Goal: Task Accomplishment & Management: Use online tool/utility

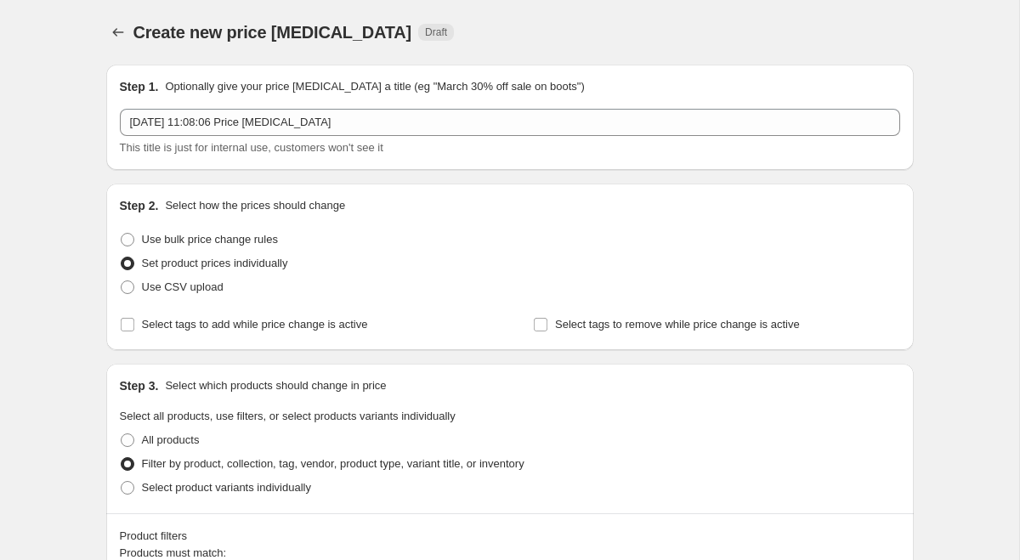
select select "collection"
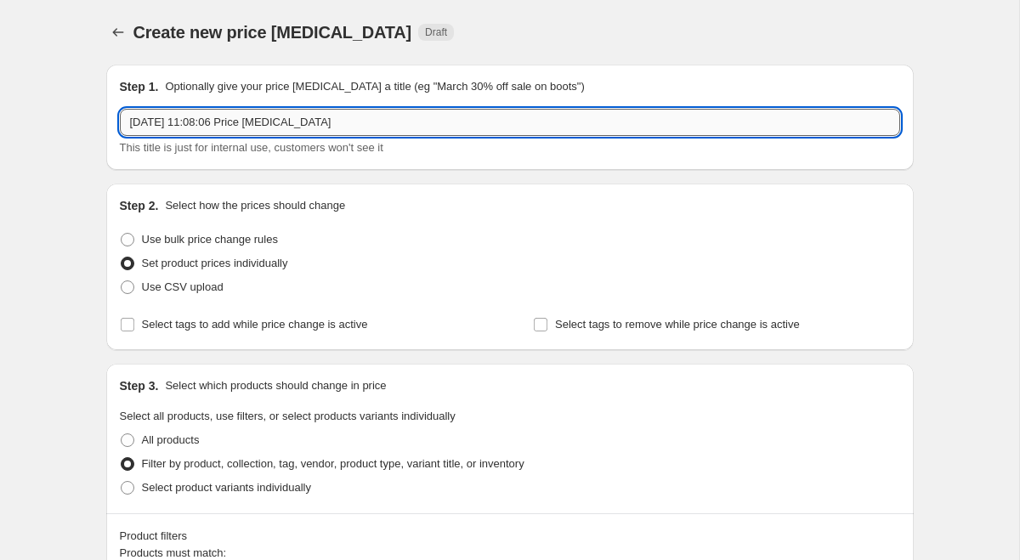
drag, startPoint x: 201, startPoint y: 114, endPoint x: 138, endPoint y: 114, distance: 63.8
click at [138, 114] on input "[DATE] 11:08:06 Price [MEDICAL_DATA]" at bounding box center [510, 122] width 780 height 27
click at [325, 122] on input "[DATE] 11:08:06 Price [MEDICAL_DATA]" at bounding box center [510, 122] width 780 height 27
drag, startPoint x: 352, startPoint y: 123, endPoint x: 72, endPoint y: 110, distance: 280.0
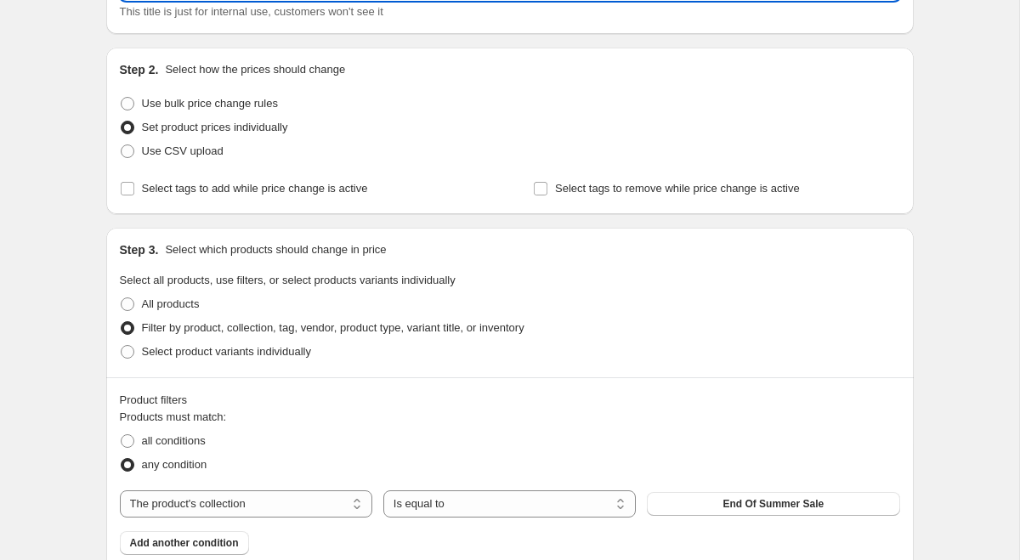
scroll to position [163, 0]
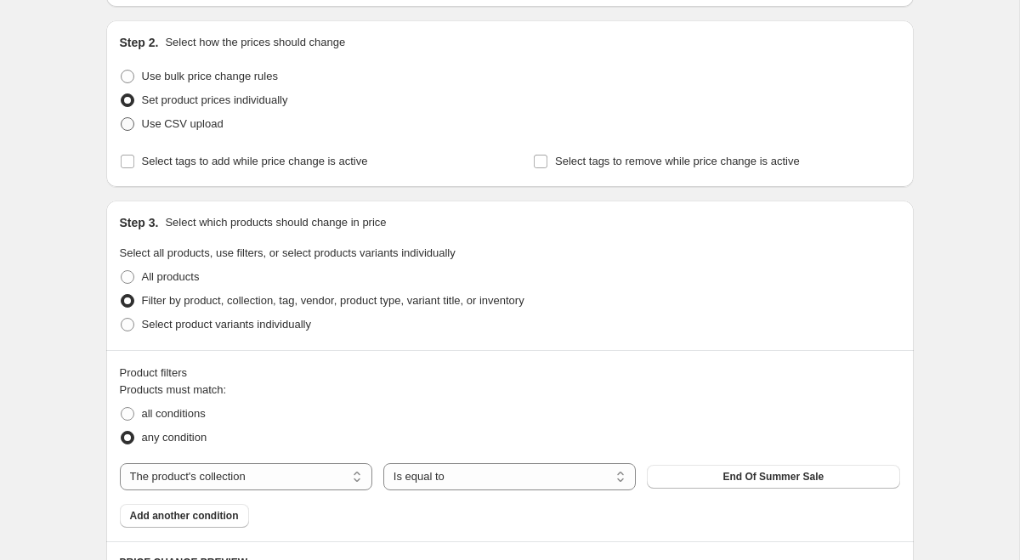
type input "Summer Sale"
click at [172, 133] on label "Use CSV upload" at bounding box center [172, 124] width 104 height 24
click at [122, 118] on input "Use CSV upload" at bounding box center [121, 117] width 1 height 1
radio input "true"
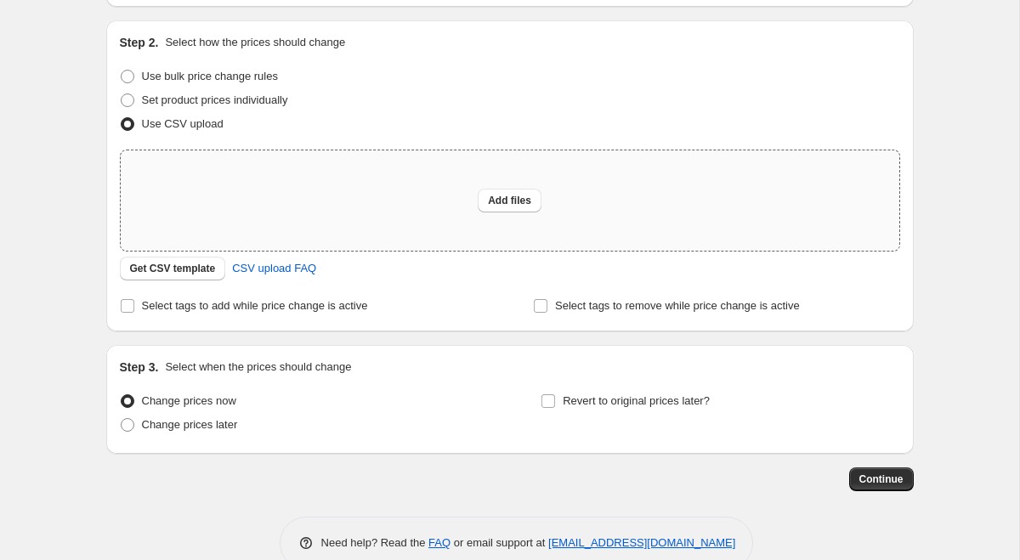
click at [465, 199] on div "Add files" at bounding box center [510, 200] width 779 height 100
type input "C:\fakepath\summer-sale-price-change-25.csv"
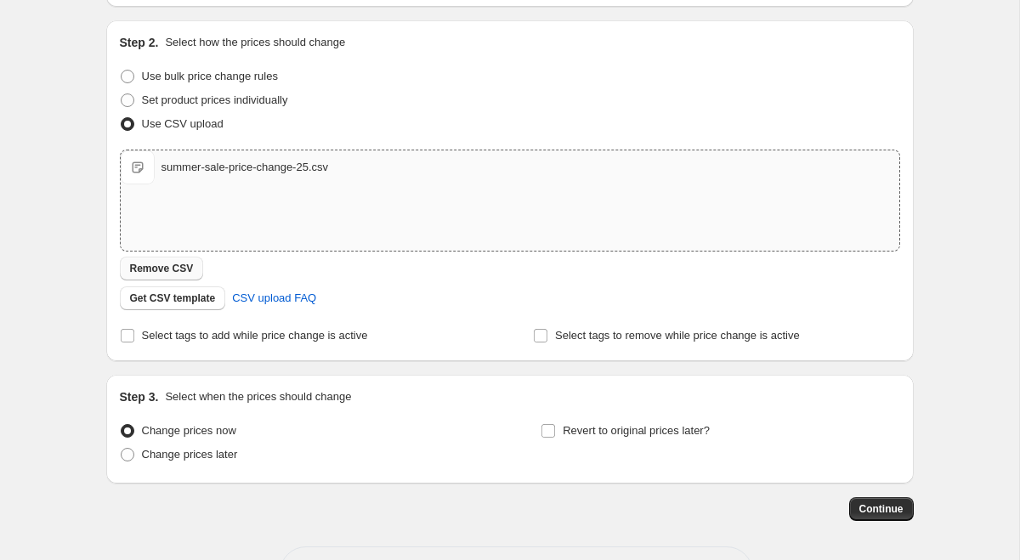
click at [169, 263] on span "Remove CSV" at bounding box center [162, 269] width 64 height 14
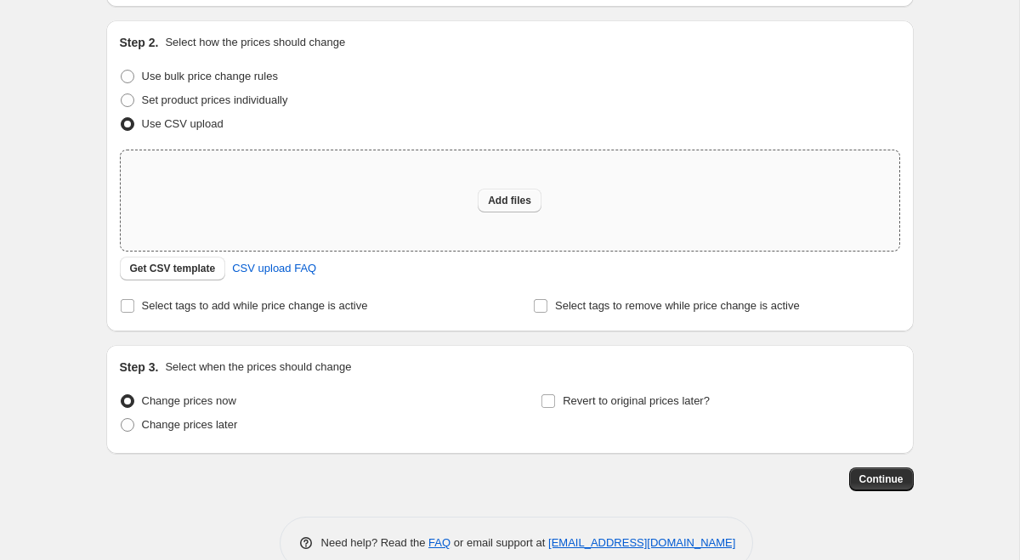
click at [536, 196] on button "Add files" at bounding box center [510, 201] width 64 height 24
type input "C:\fakepath\summer-sale-price-change-25.csv"
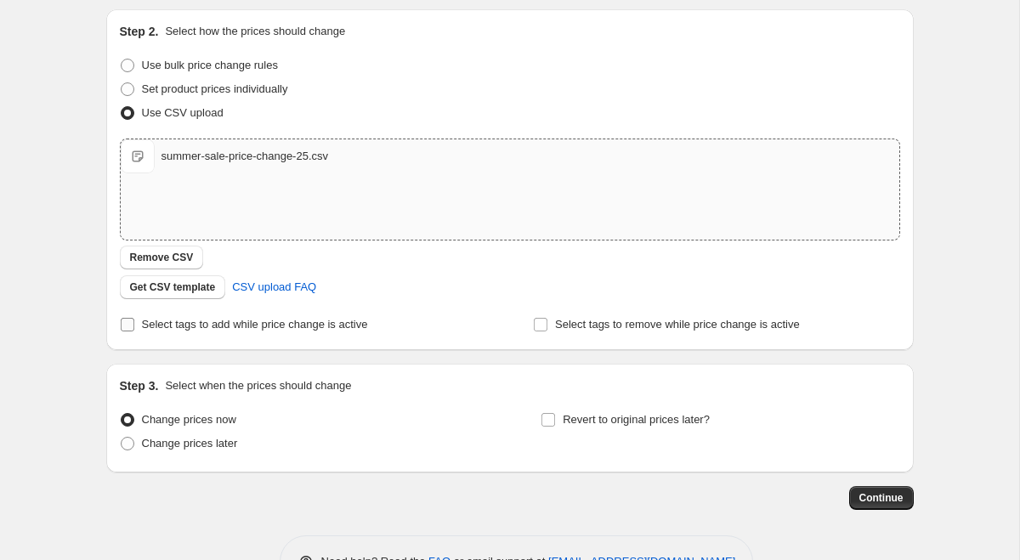
scroll to position [214, 0]
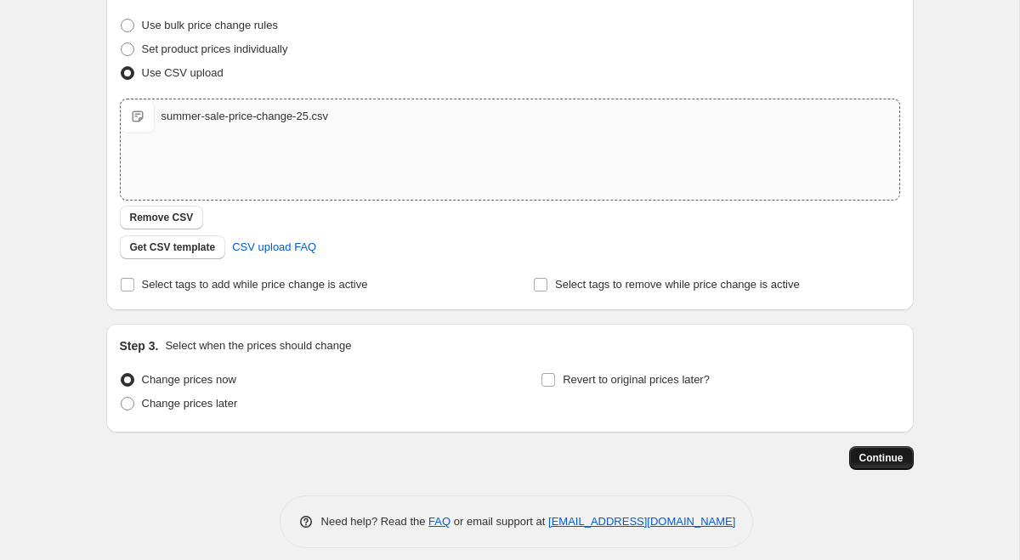
click at [893, 454] on span "Continue" at bounding box center [881, 458] width 44 height 14
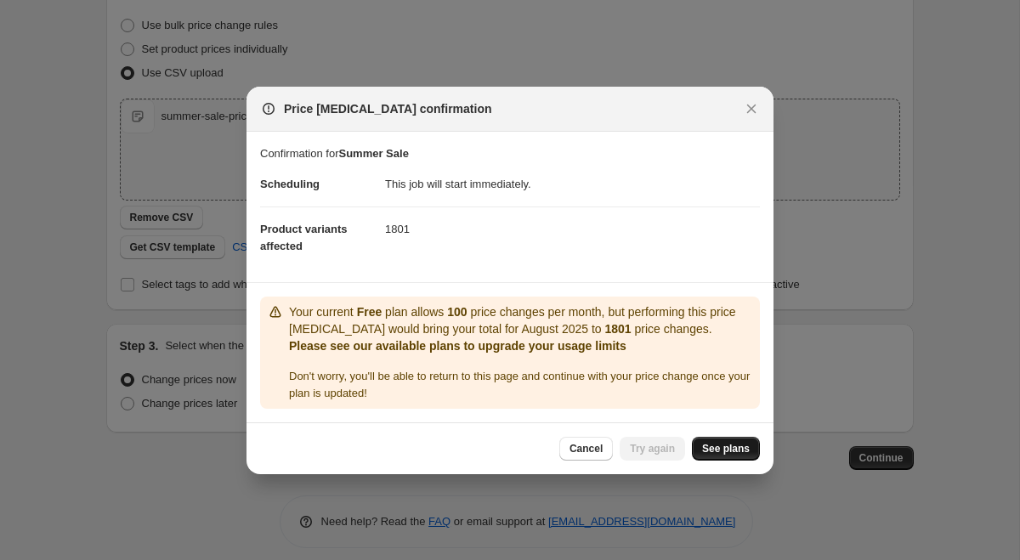
click at [723, 453] on span "See plans" at bounding box center [726, 449] width 48 height 14
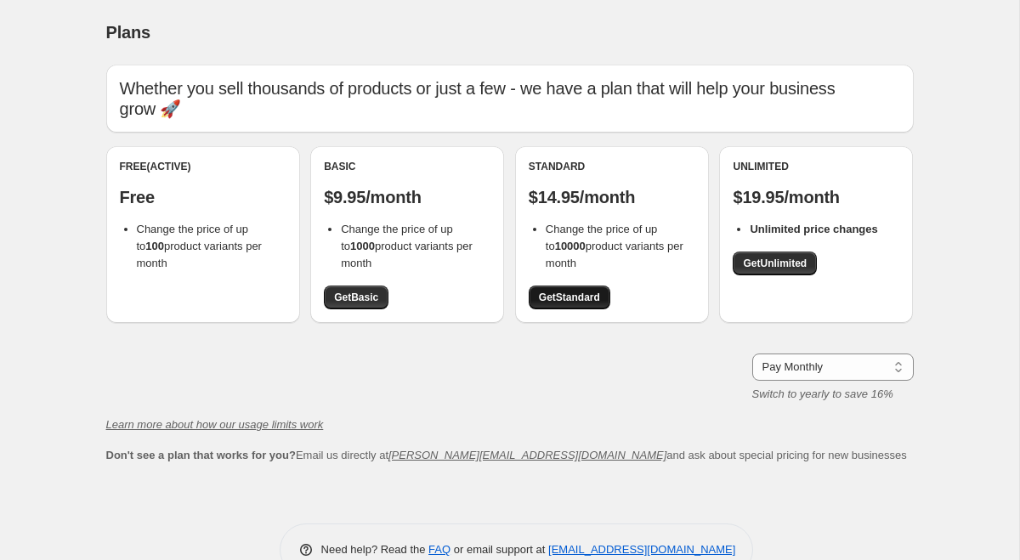
click at [562, 291] on span "Get Standard" at bounding box center [569, 298] width 61 height 14
